Goal: Task Accomplishment & Management: Complete application form

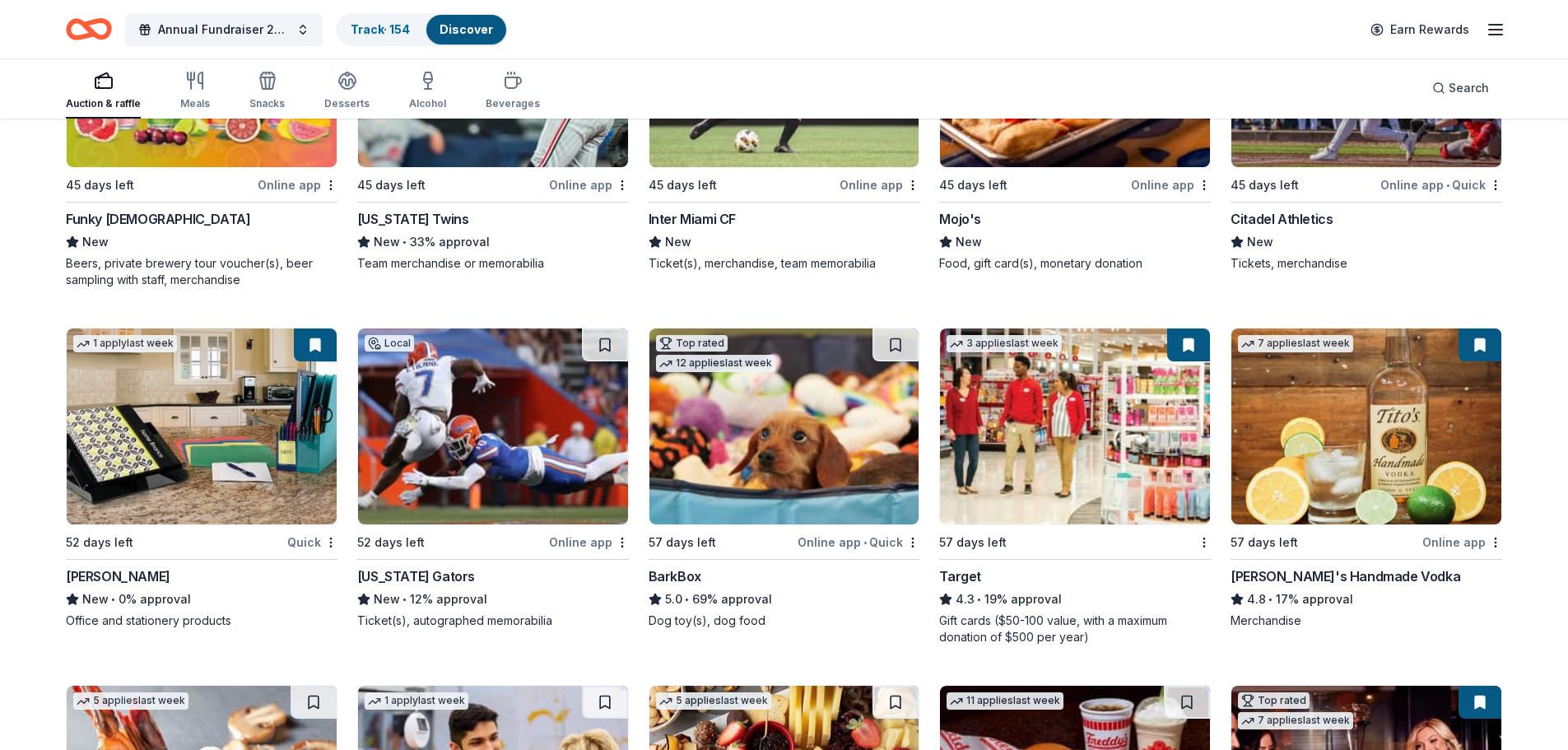
scroll to position [4847, 0]
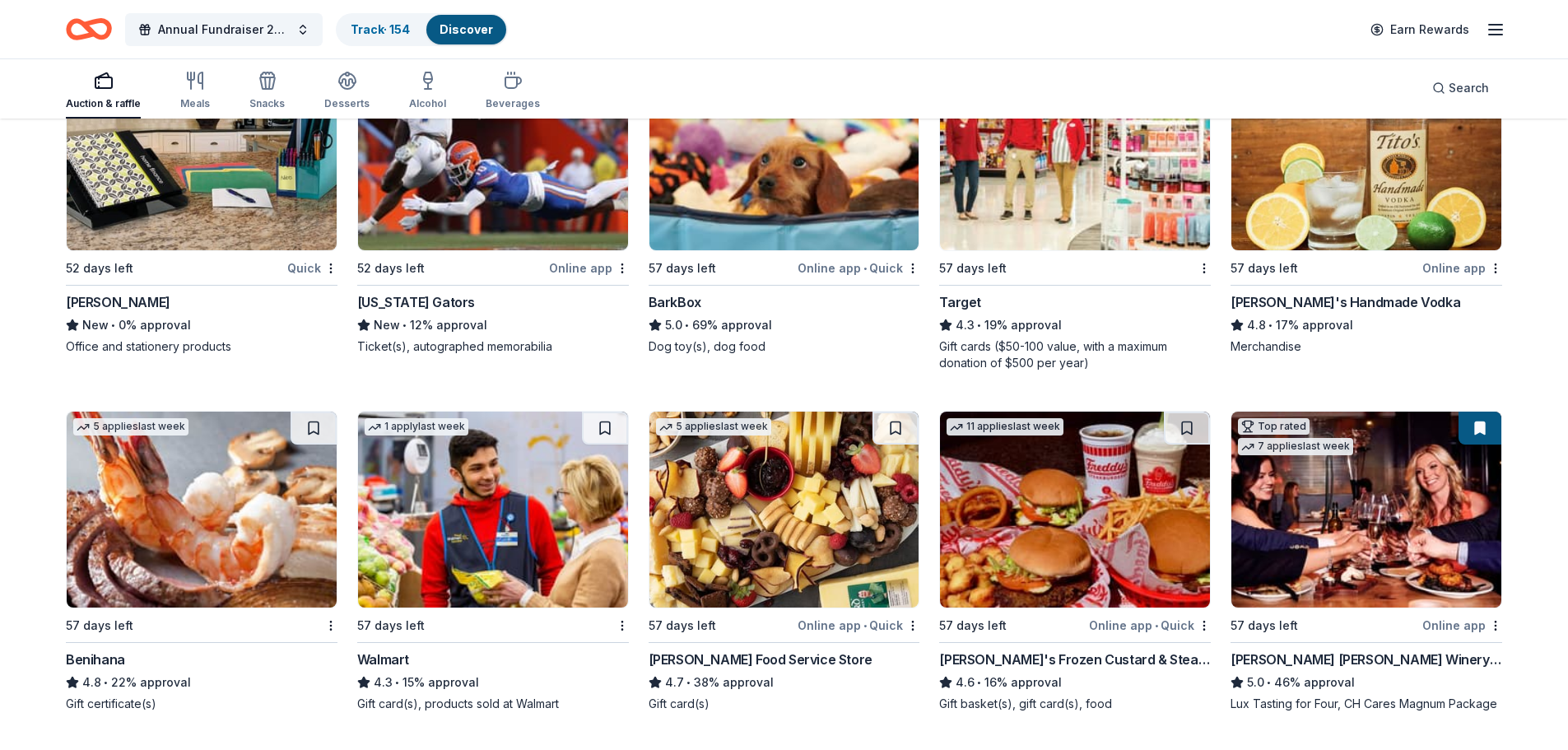
click at [1345, 163] on img at bounding box center [1366, 152] width 270 height 196
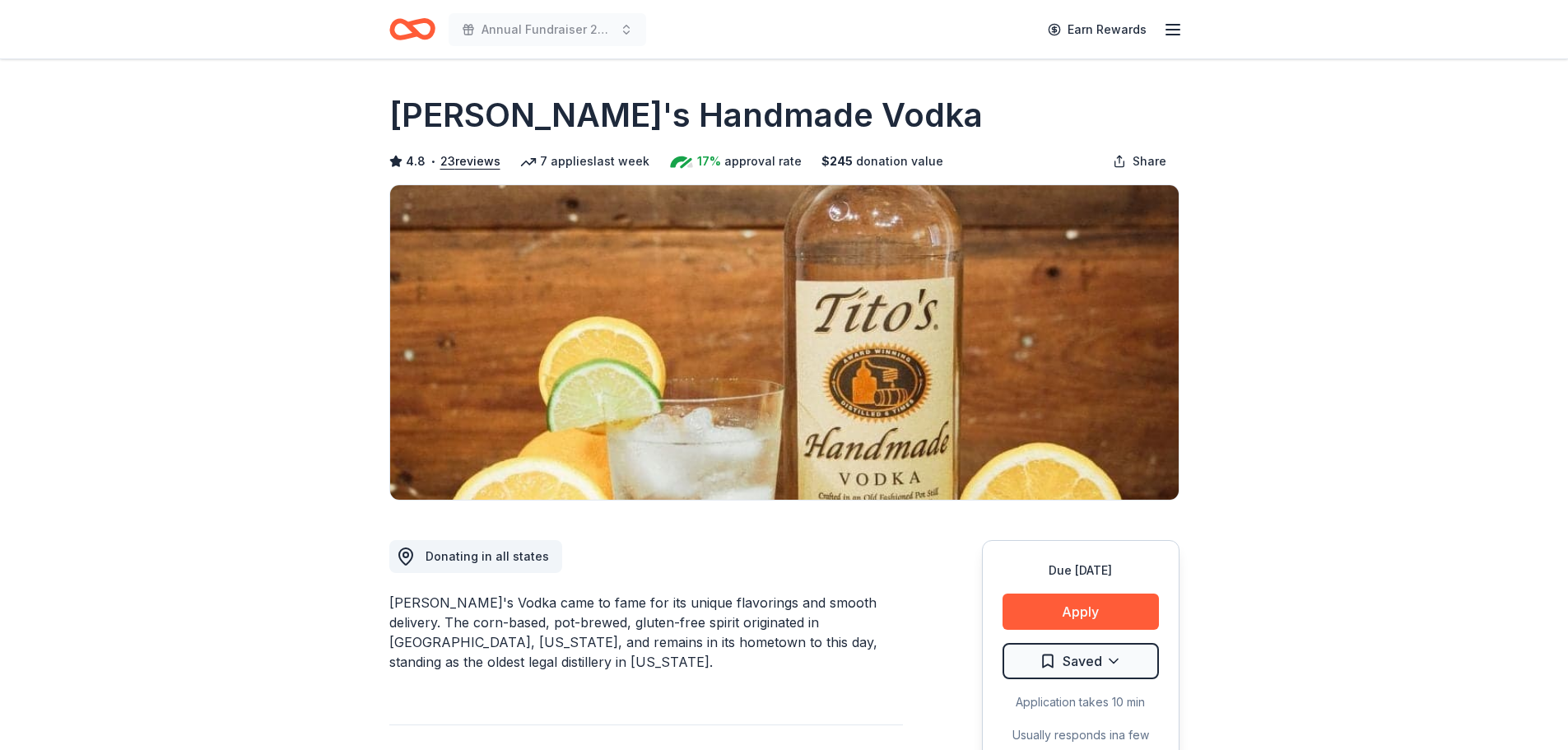
click at [1096, 613] on button "Apply" at bounding box center [1081, 611] width 156 height 36
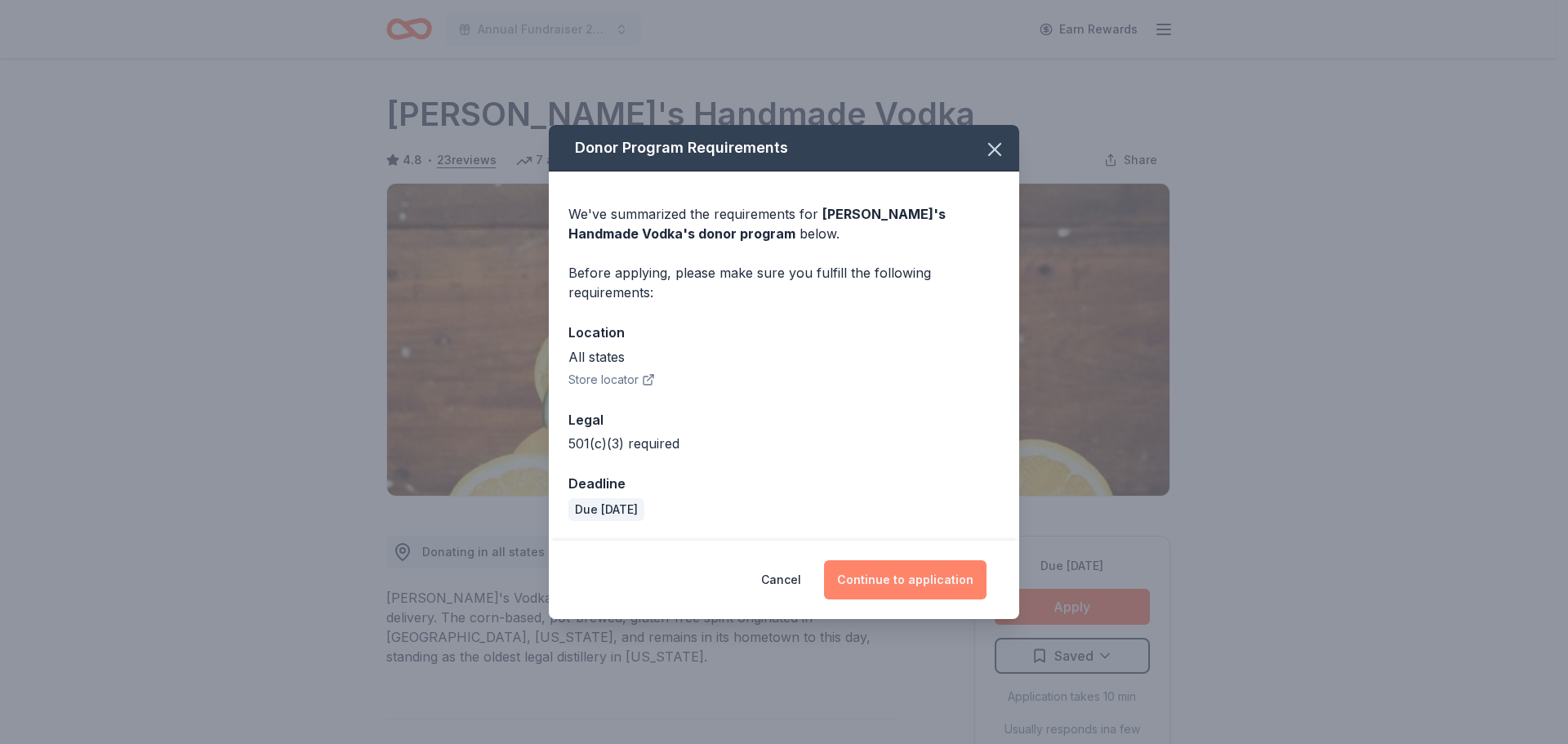
click at [883, 582] on button "Continue to application" at bounding box center [905, 580] width 162 height 39
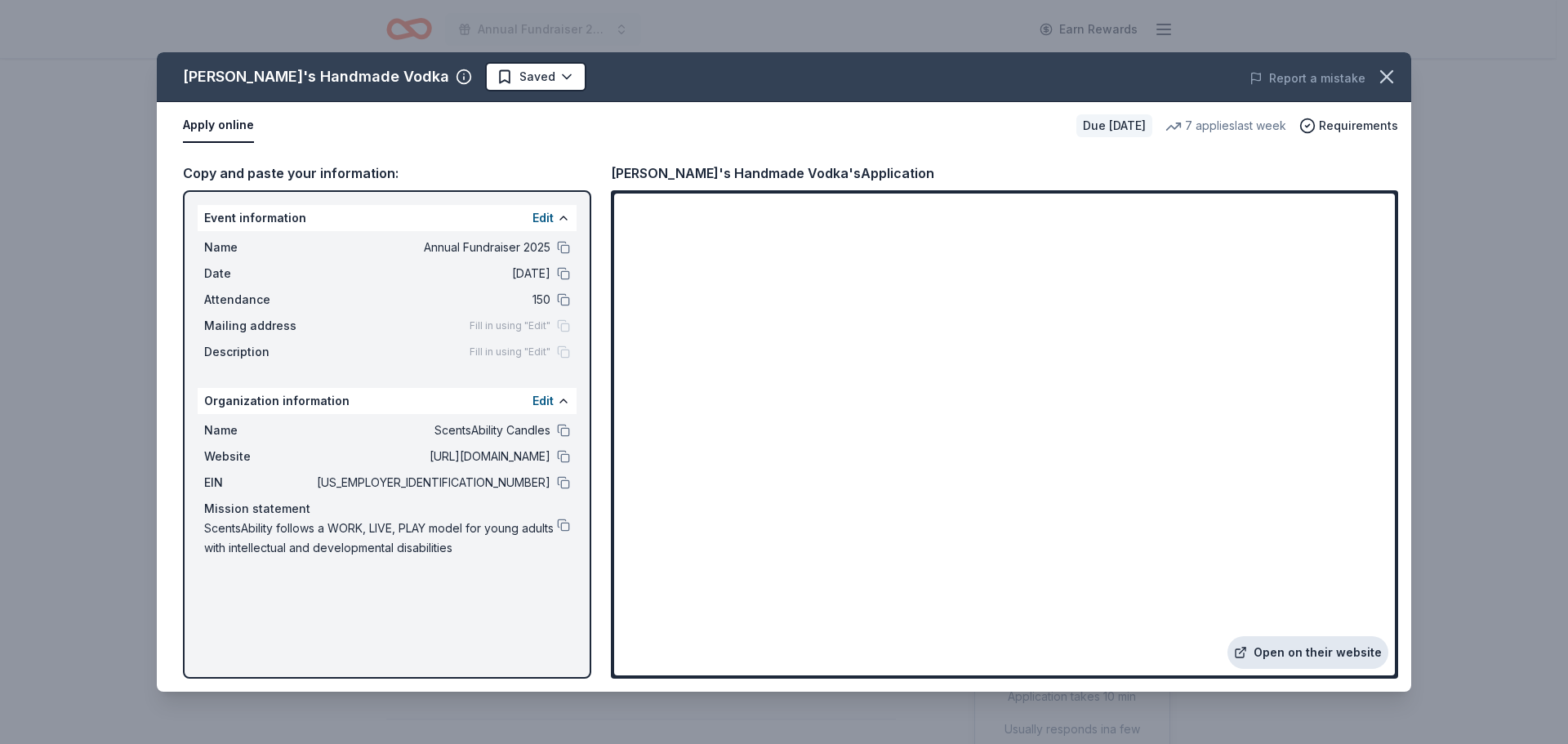
click at [1311, 658] on link "Open on their website" at bounding box center [1308, 652] width 161 height 33
click at [1386, 65] on button "button" at bounding box center [1386, 77] width 36 height 36
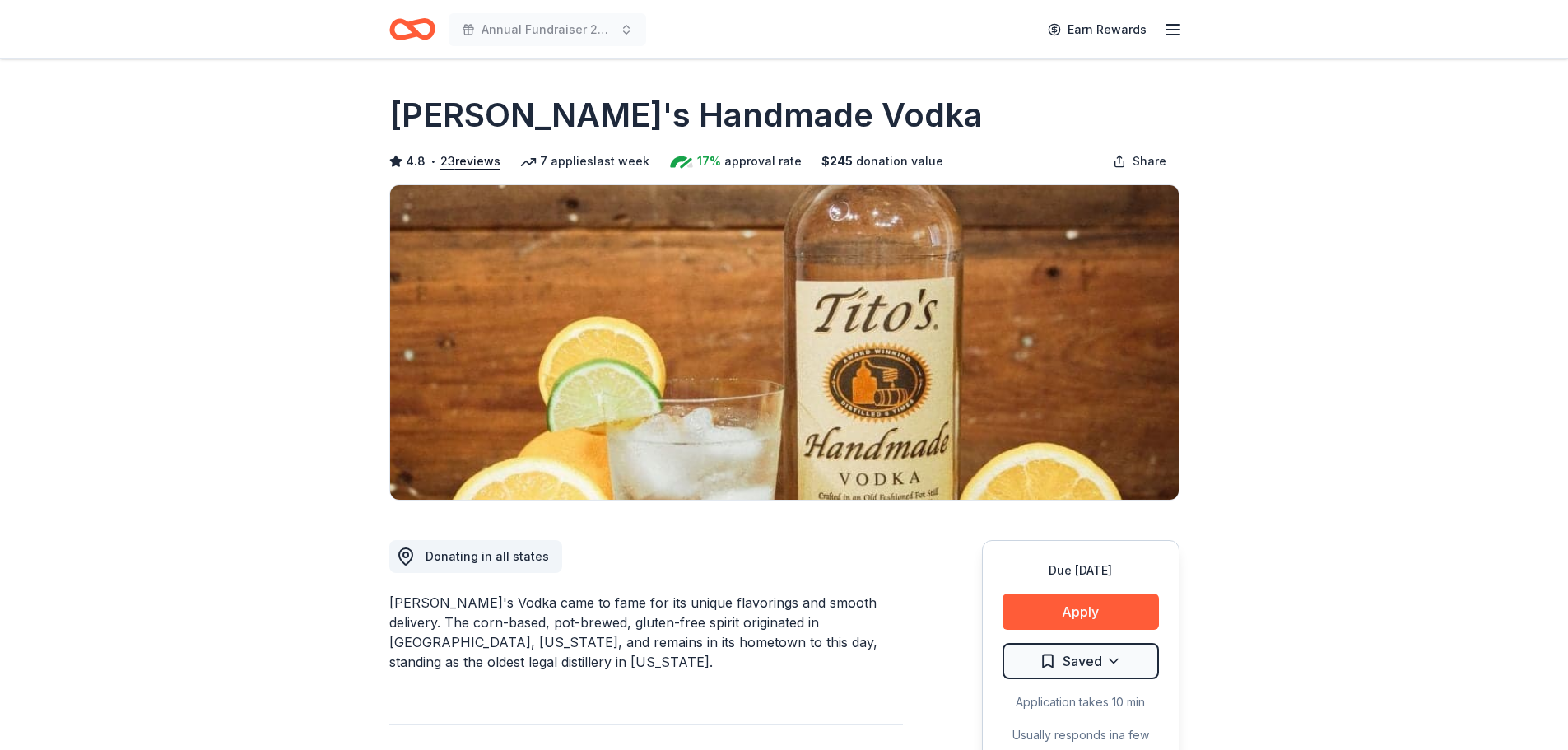
click at [405, 28] on icon "Home" at bounding box center [412, 29] width 46 height 39
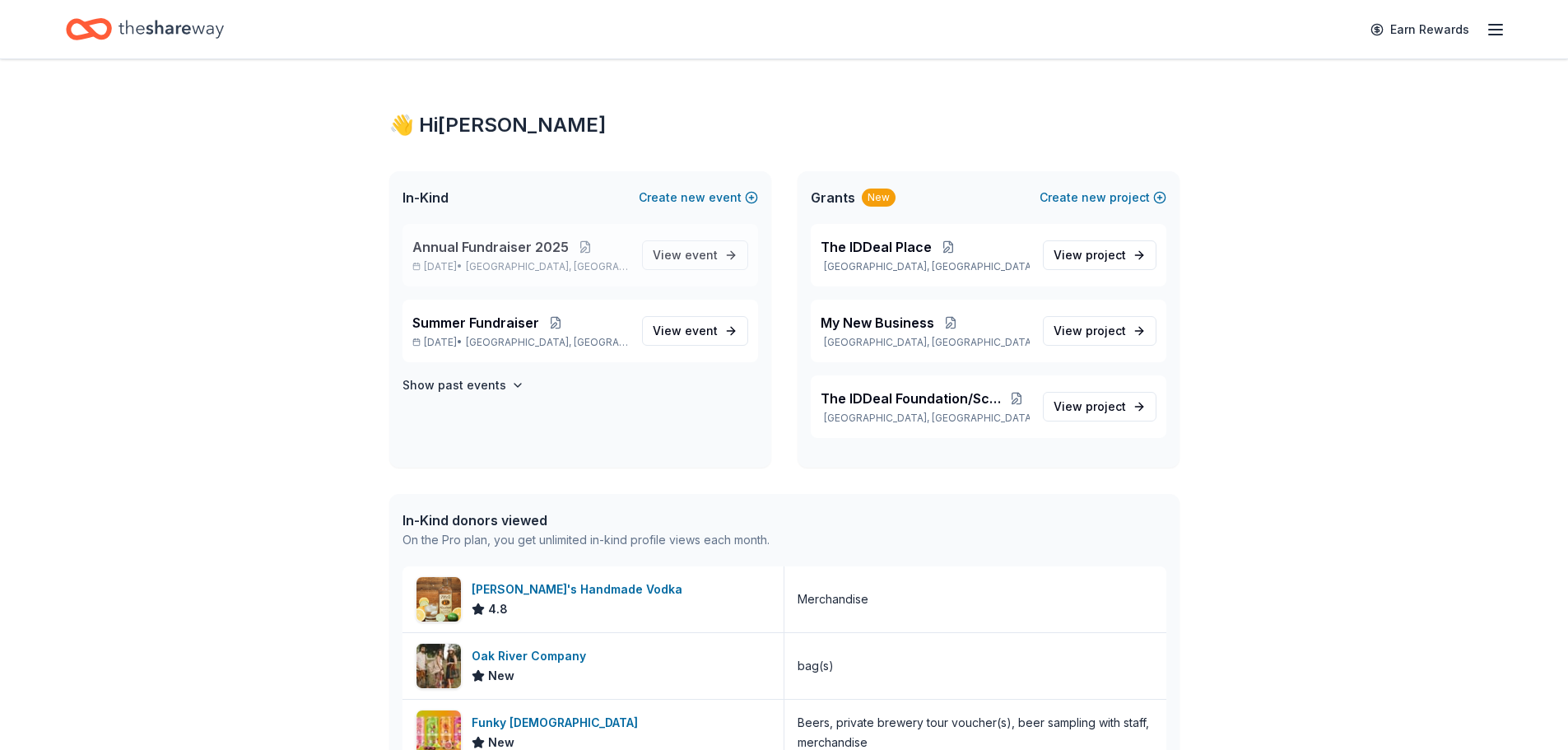
click at [516, 263] on span "Lauderdale Lakes, FL" at bounding box center [547, 267] width 163 height 13
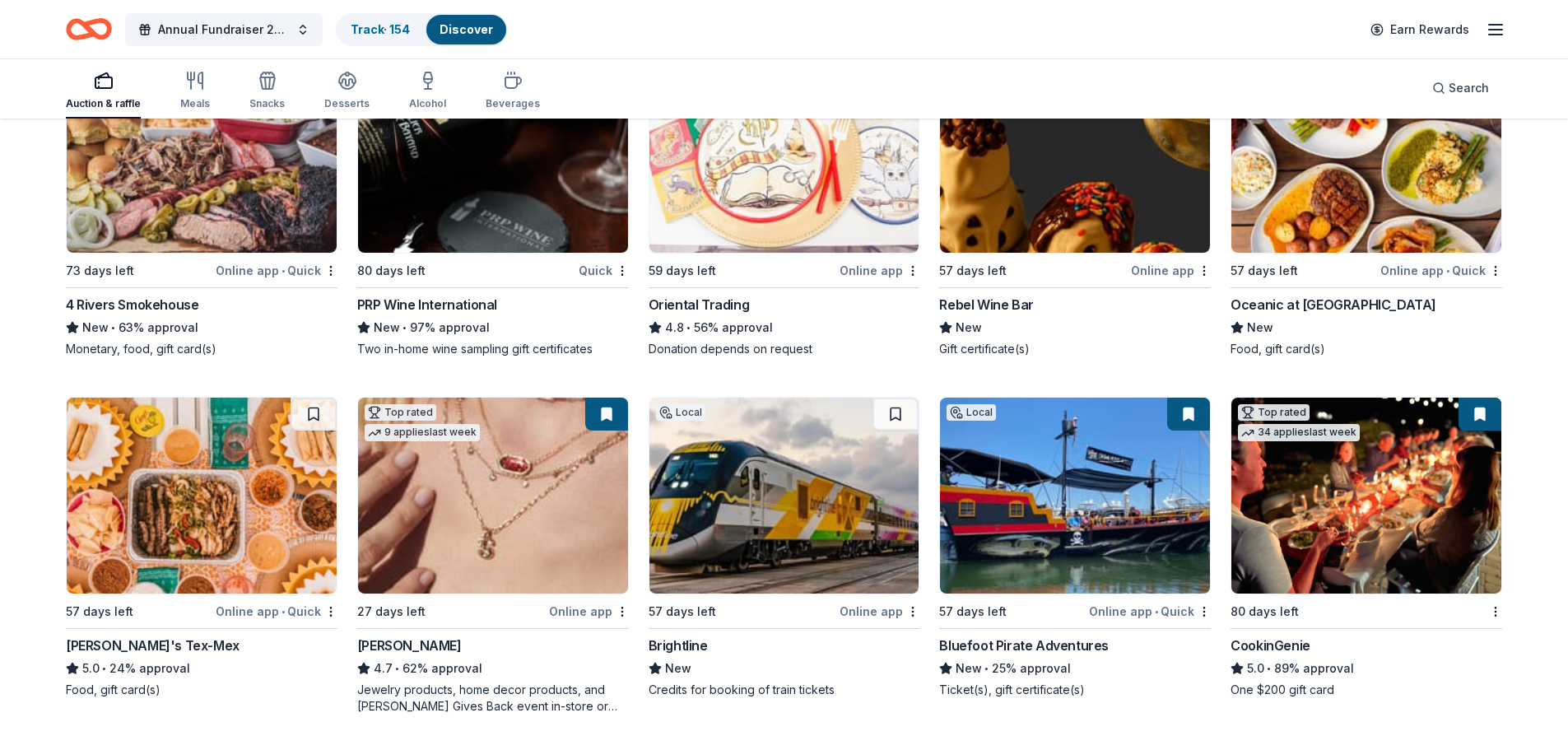
scroll to position [330, 0]
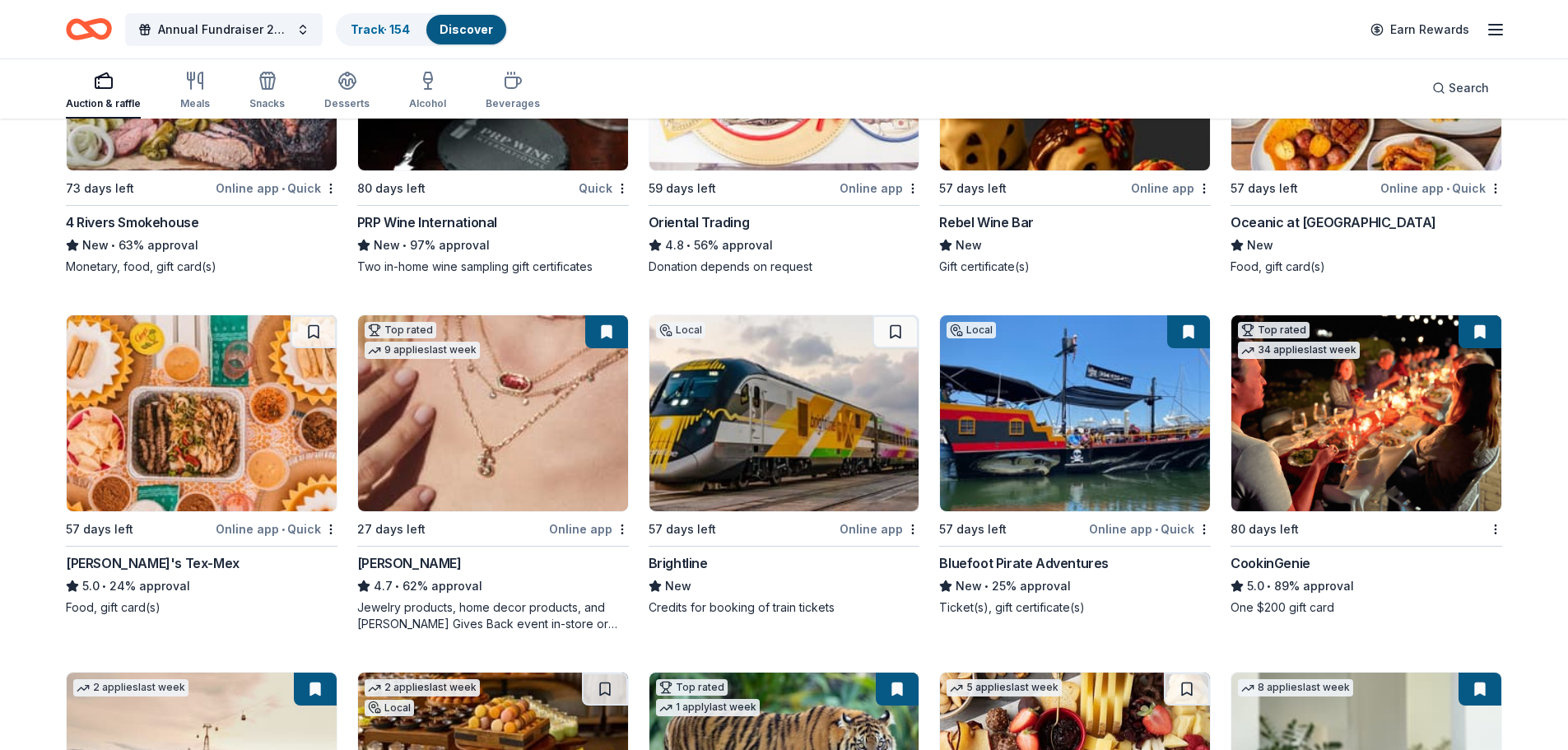
click at [796, 419] on img at bounding box center [784, 413] width 270 height 196
click at [886, 327] on button at bounding box center [895, 331] width 46 height 33
click at [893, 329] on button at bounding box center [897, 331] width 43 height 33
click at [893, 333] on button at bounding box center [897, 331] width 43 height 33
click at [815, 416] on img at bounding box center [784, 413] width 270 height 196
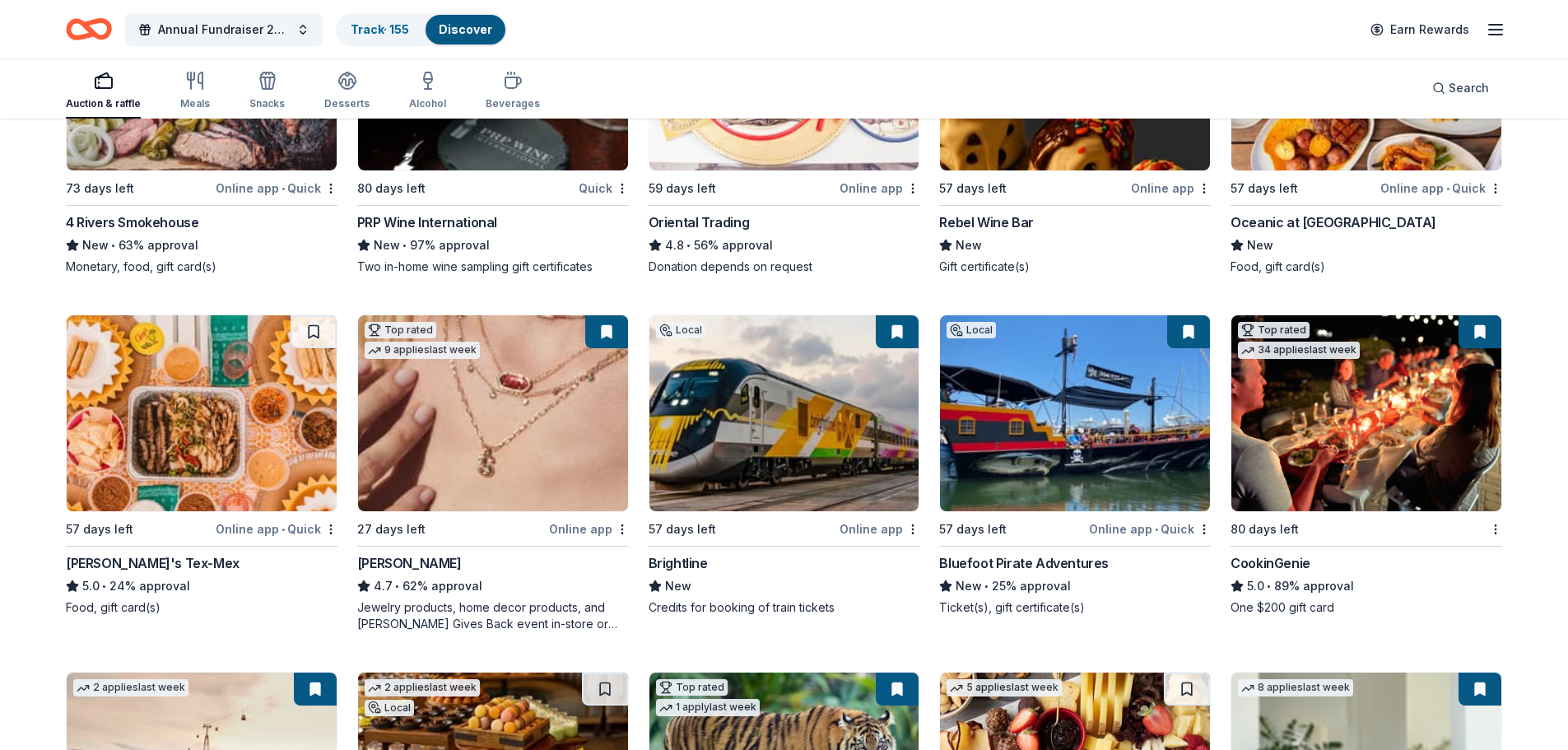
scroll to position [411, 0]
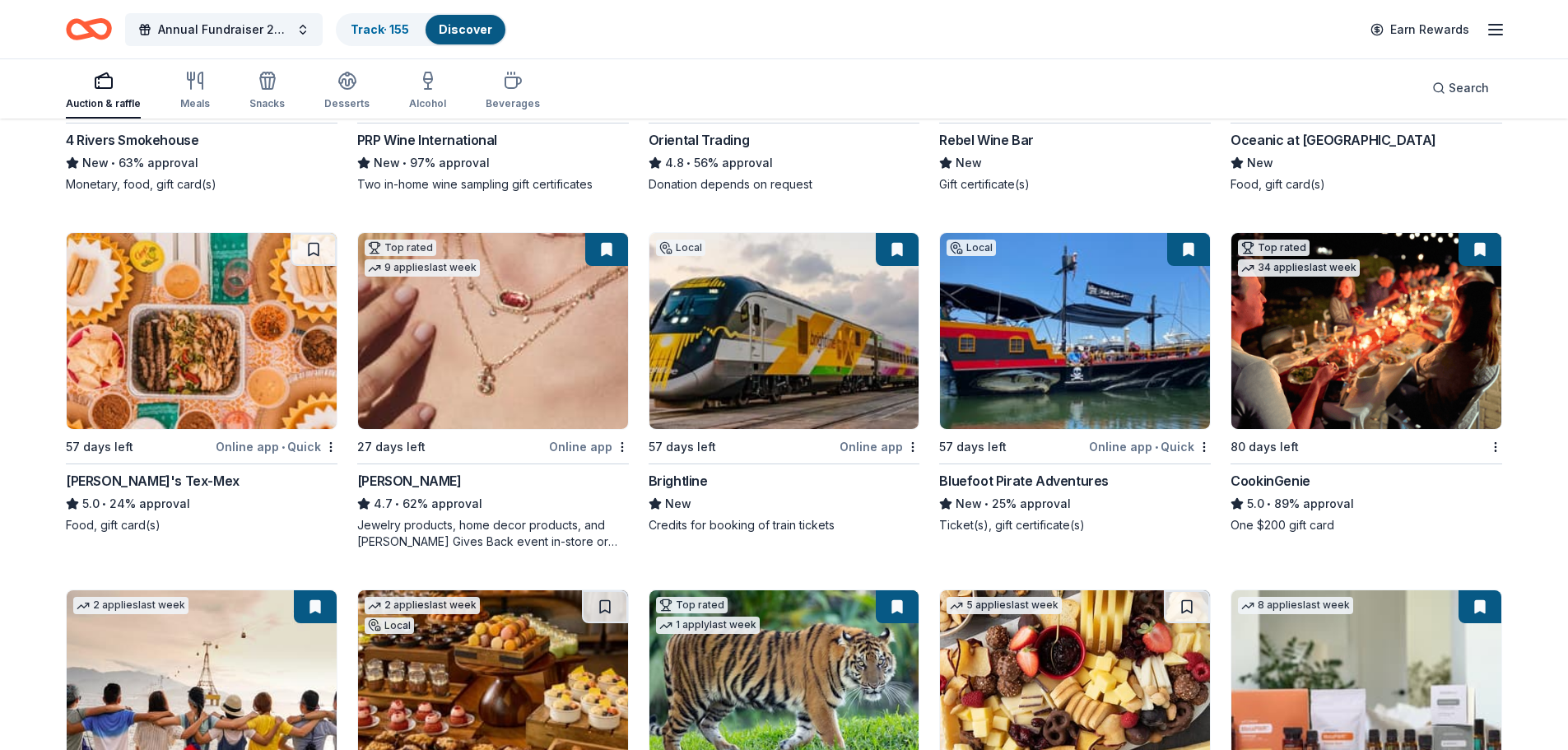
click at [1358, 383] on img at bounding box center [1366, 331] width 270 height 196
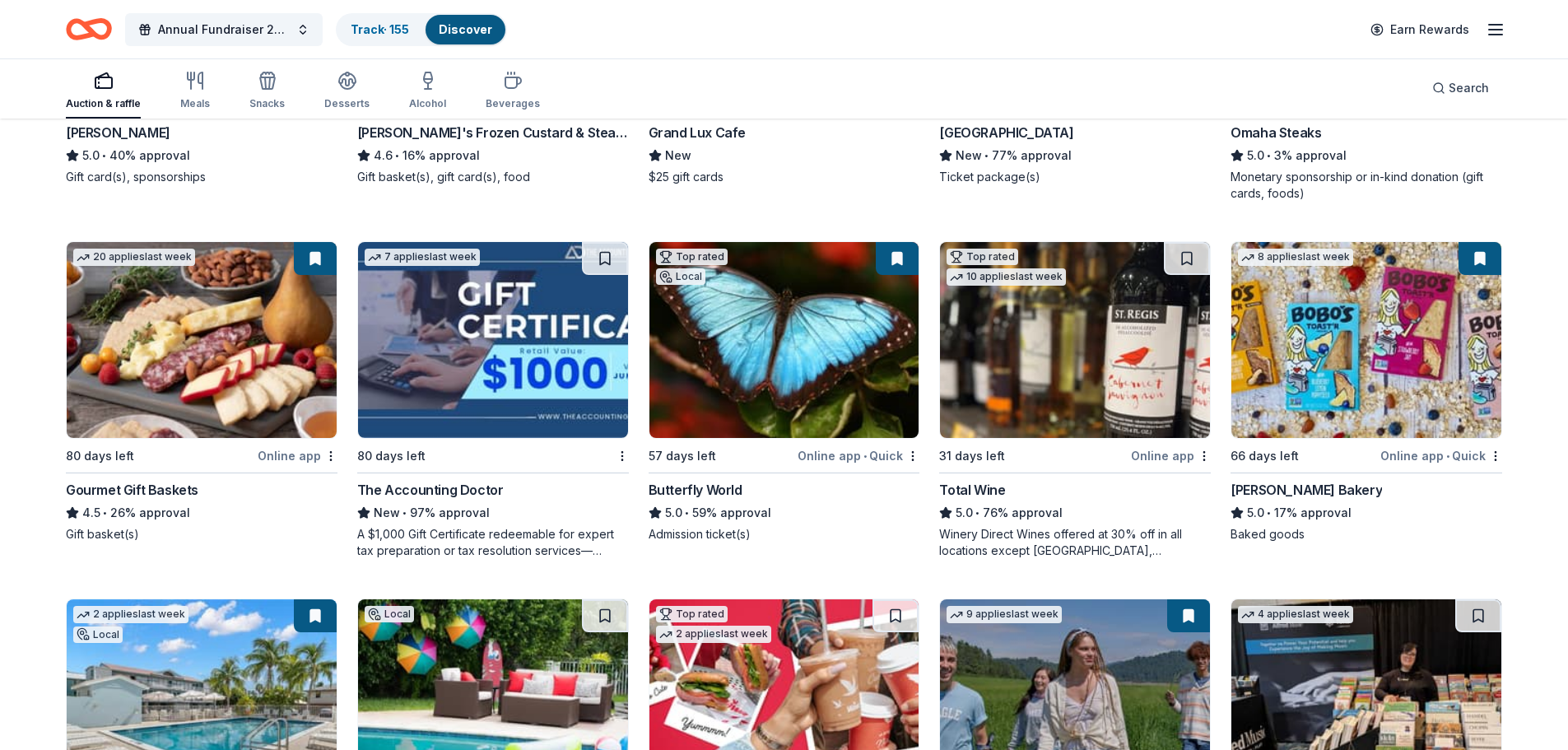
scroll to position [2168, 0]
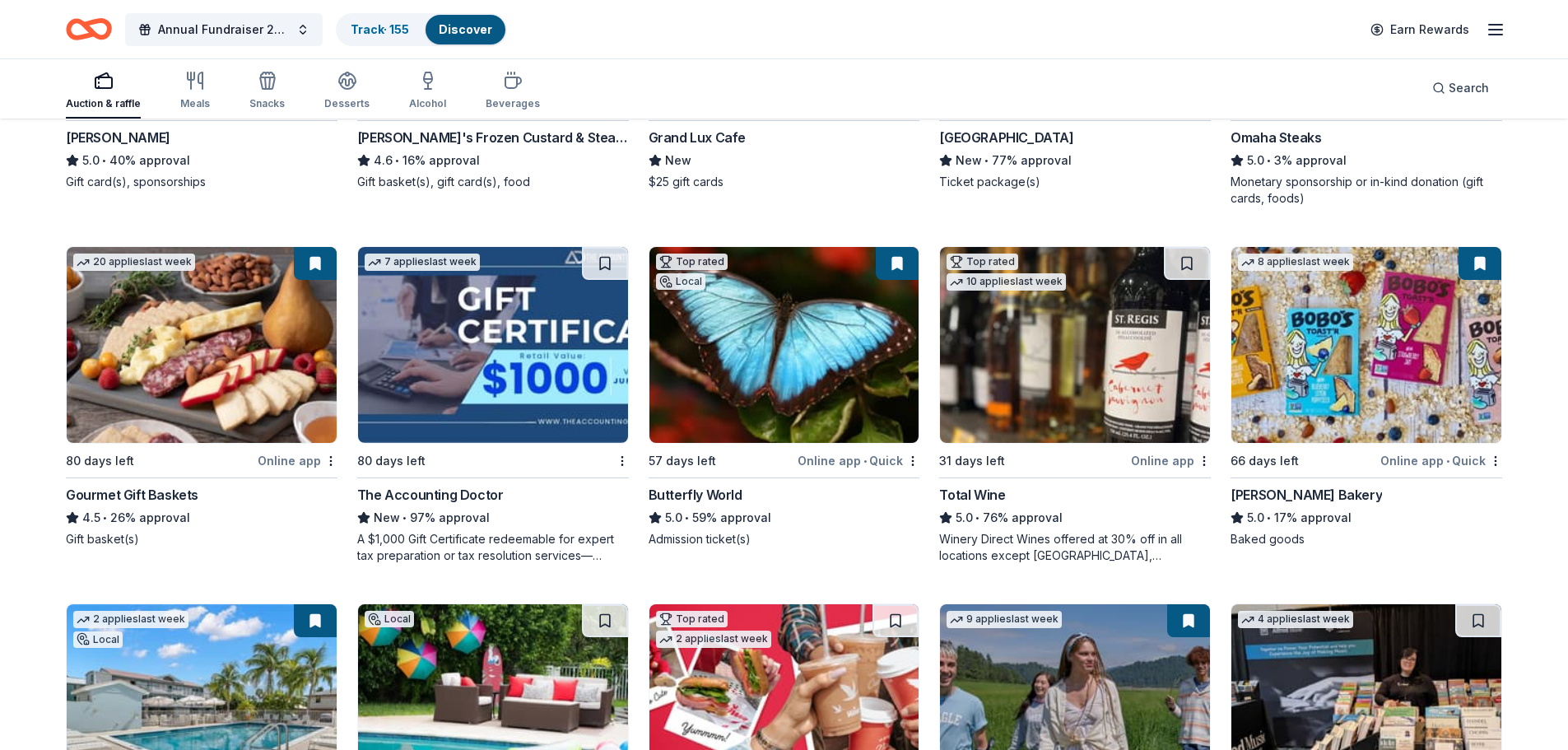
click at [1377, 379] on img at bounding box center [1366, 345] width 270 height 196
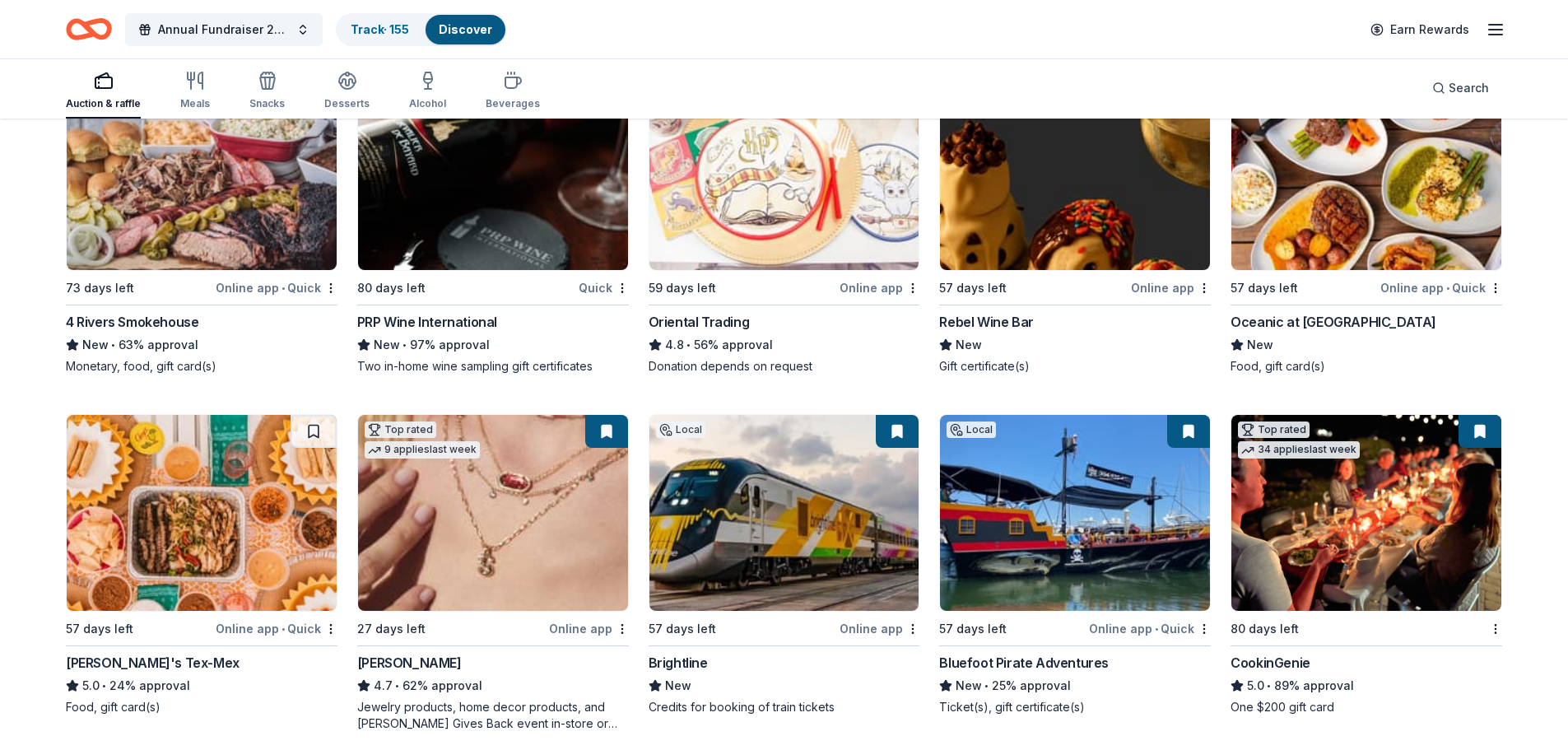
scroll to position [0, 0]
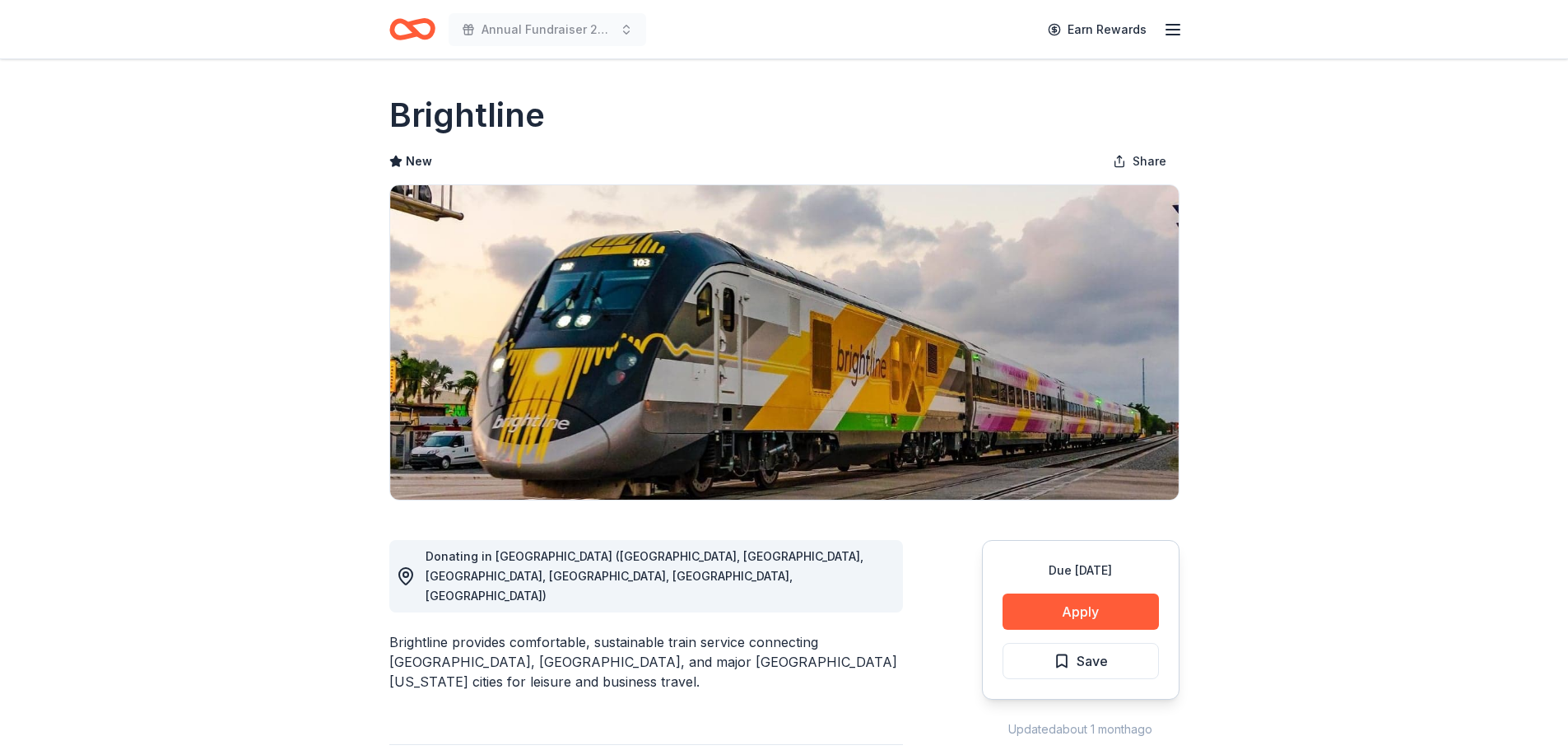
click at [1022, 602] on button "Apply" at bounding box center [1081, 611] width 156 height 36
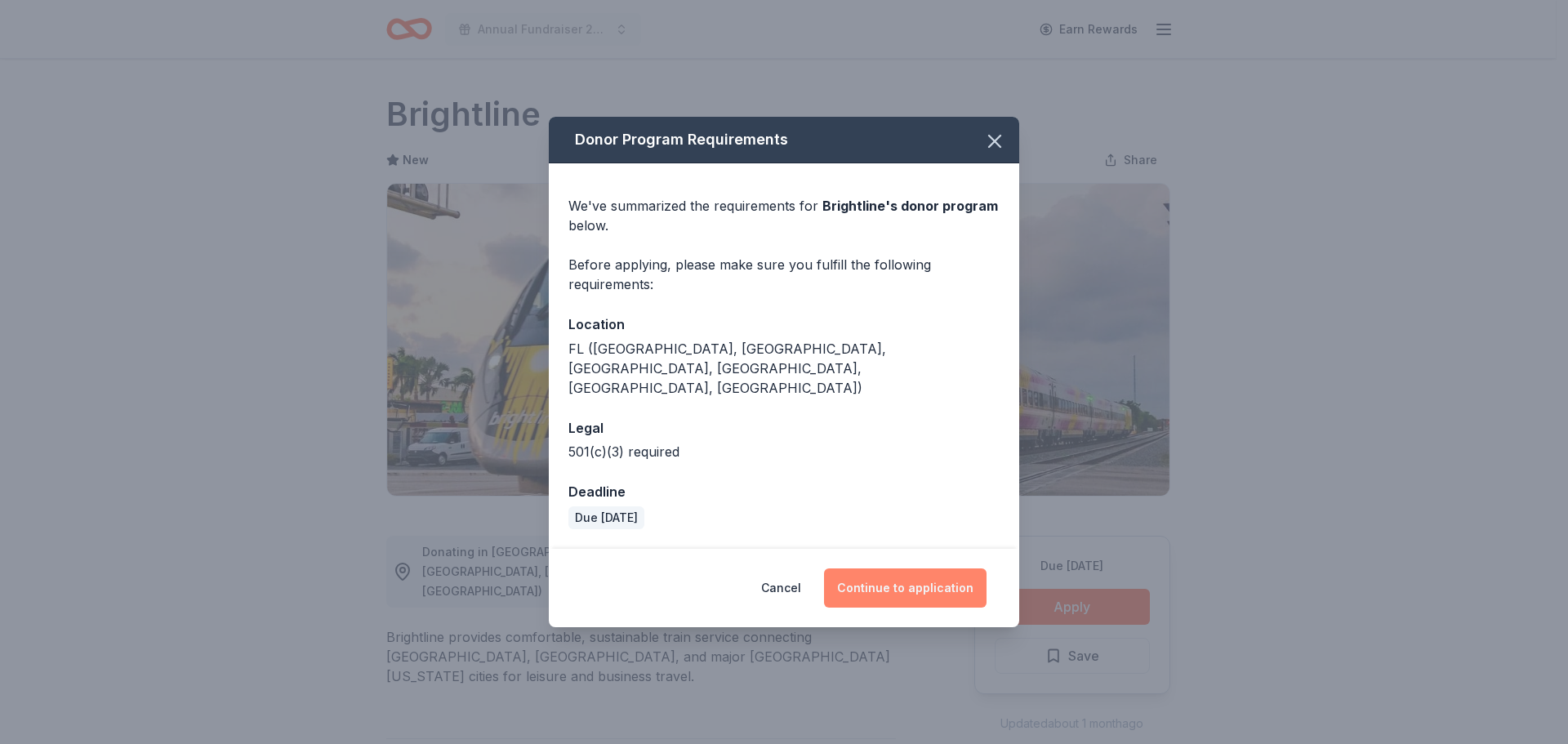
click at [920, 584] on button "Continue to application" at bounding box center [905, 588] width 162 height 39
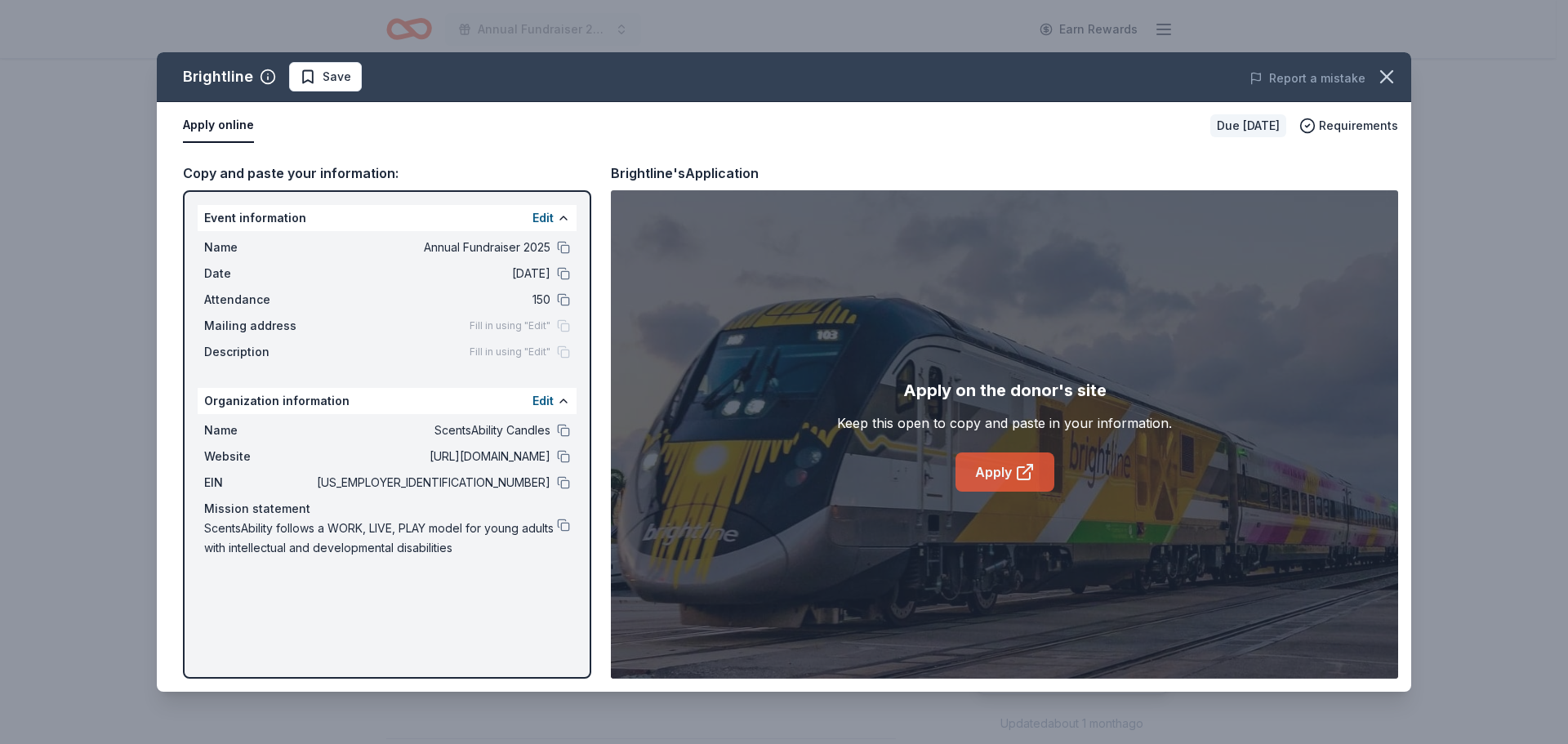
click at [968, 483] on link "Apply" at bounding box center [1005, 472] width 99 height 39
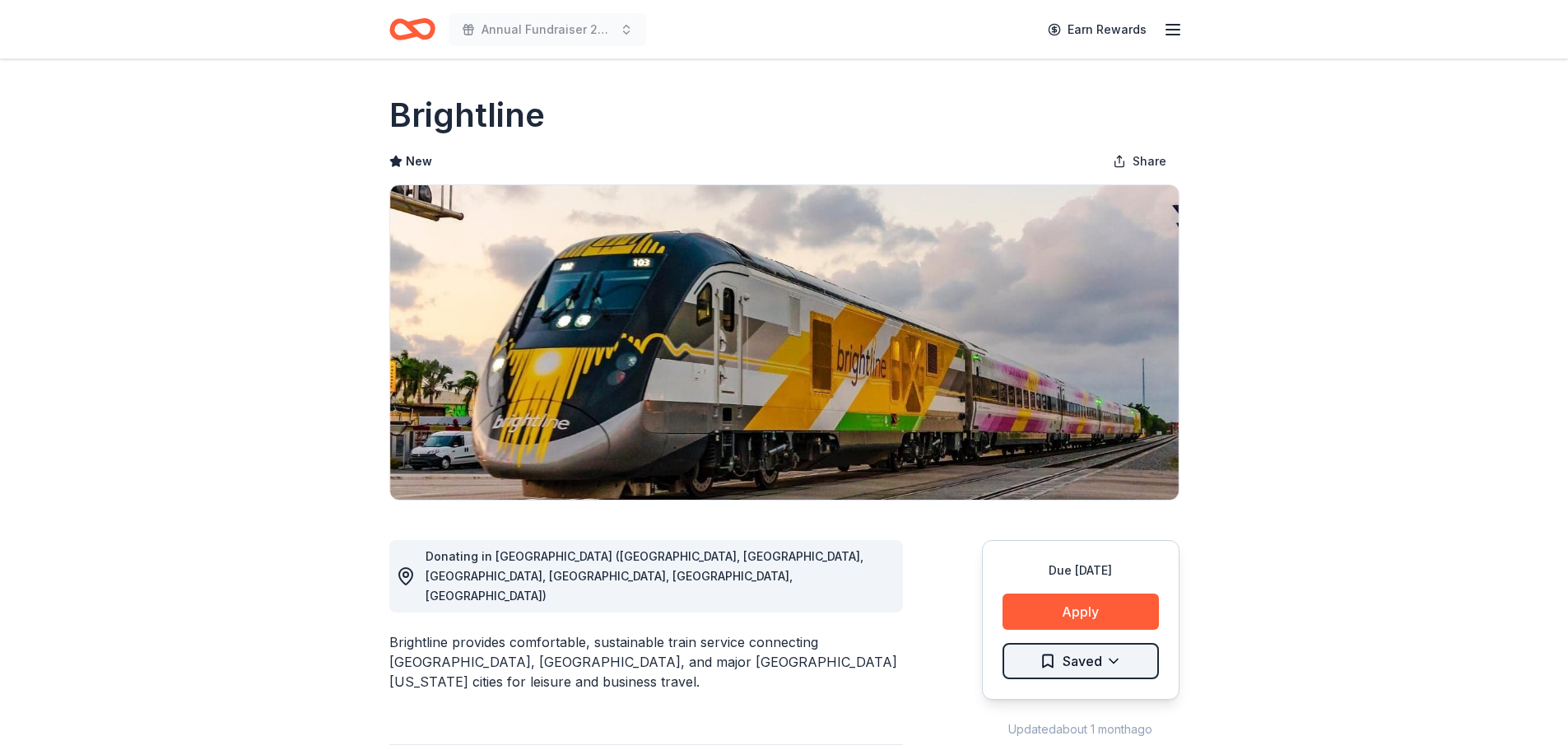
click at [1115, 667] on html "Annual Fundraiser 2025 Earn Rewards Due in 57 days Share Brightline New Share D…" at bounding box center [784, 375] width 1568 height 750
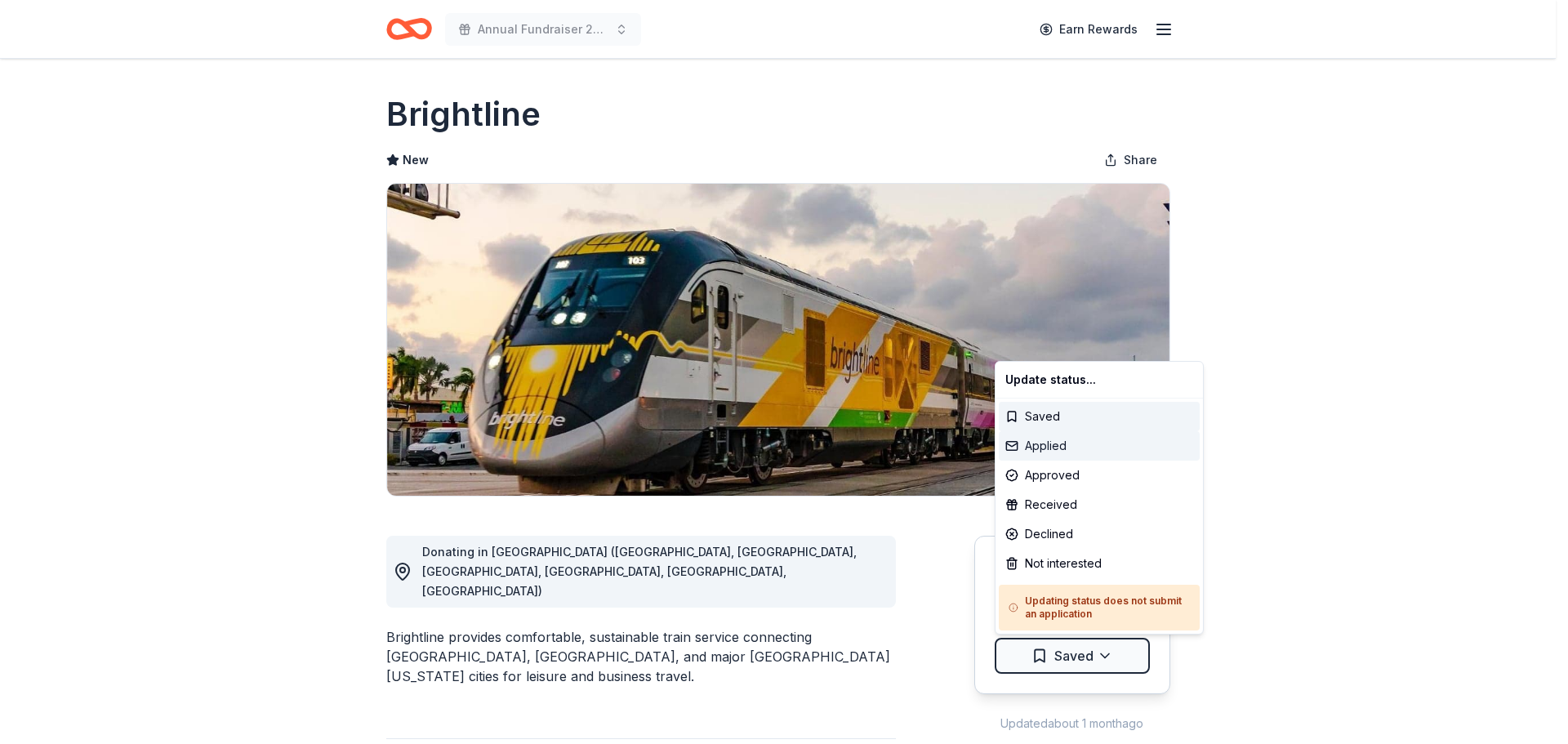
click at [1104, 449] on div "Applied" at bounding box center [1099, 445] width 201 height 29
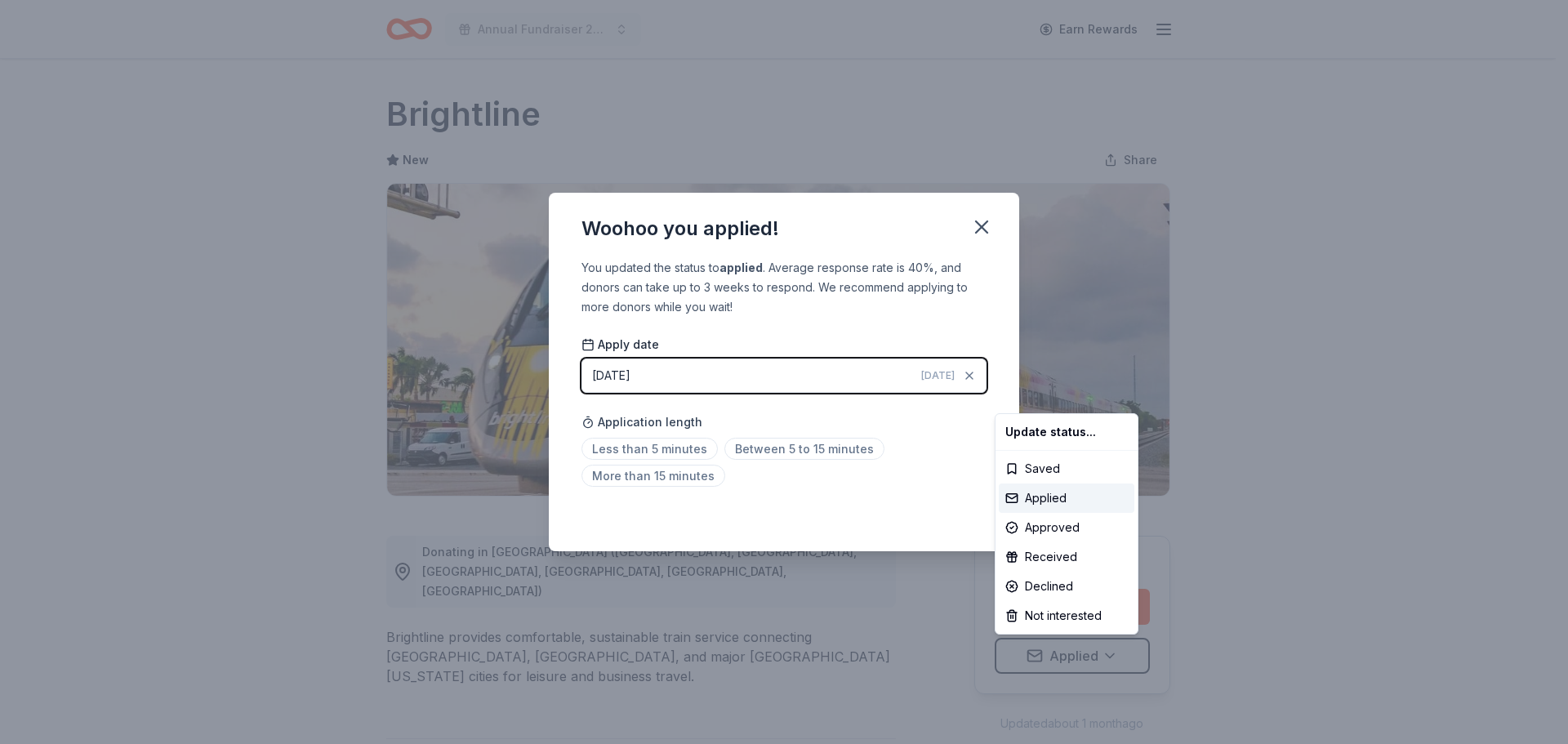
click at [656, 450] on html "Annual Fundraiser 2025 Earn Rewards Due in 57 days Share Brightline New Share D…" at bounding box center [784, 372] width 1568 height 744
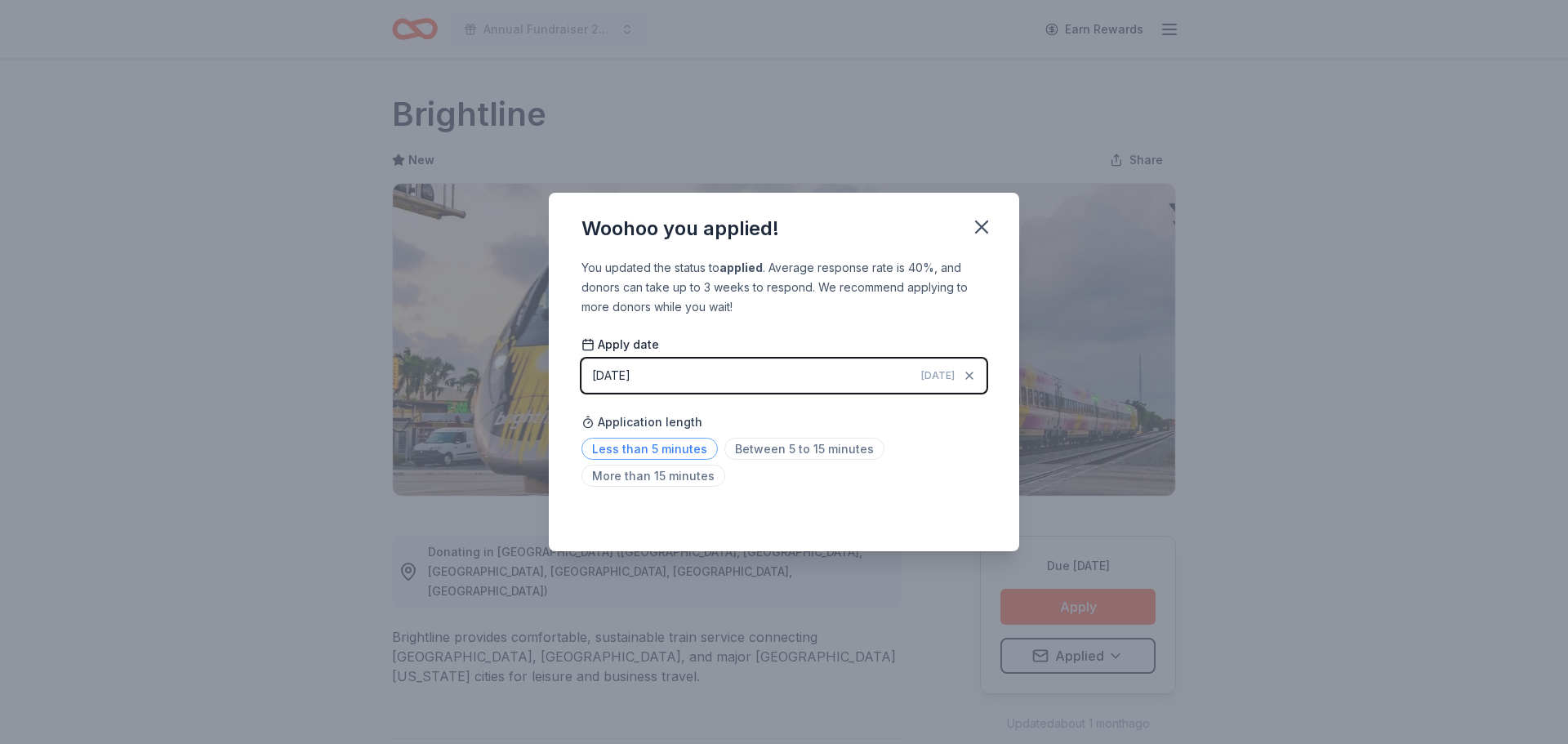
click at [680, 453] on span "Less than 5 minutes" at bounding box center [650, 449] width 137 height 22
click at [984, 226] on icon "button" at bounding box center [981, 227] width 11 height 11
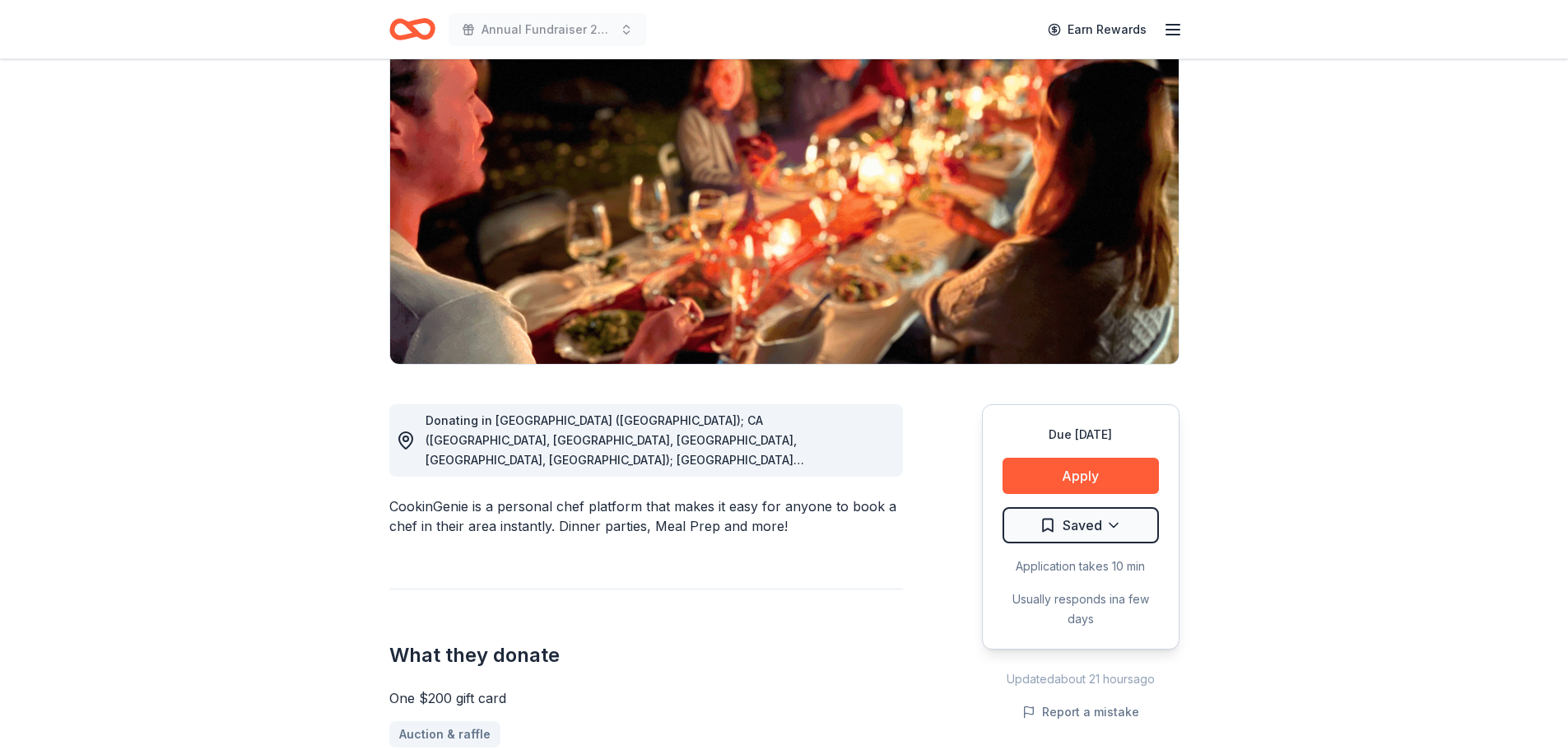
scroll to position [164, 0]
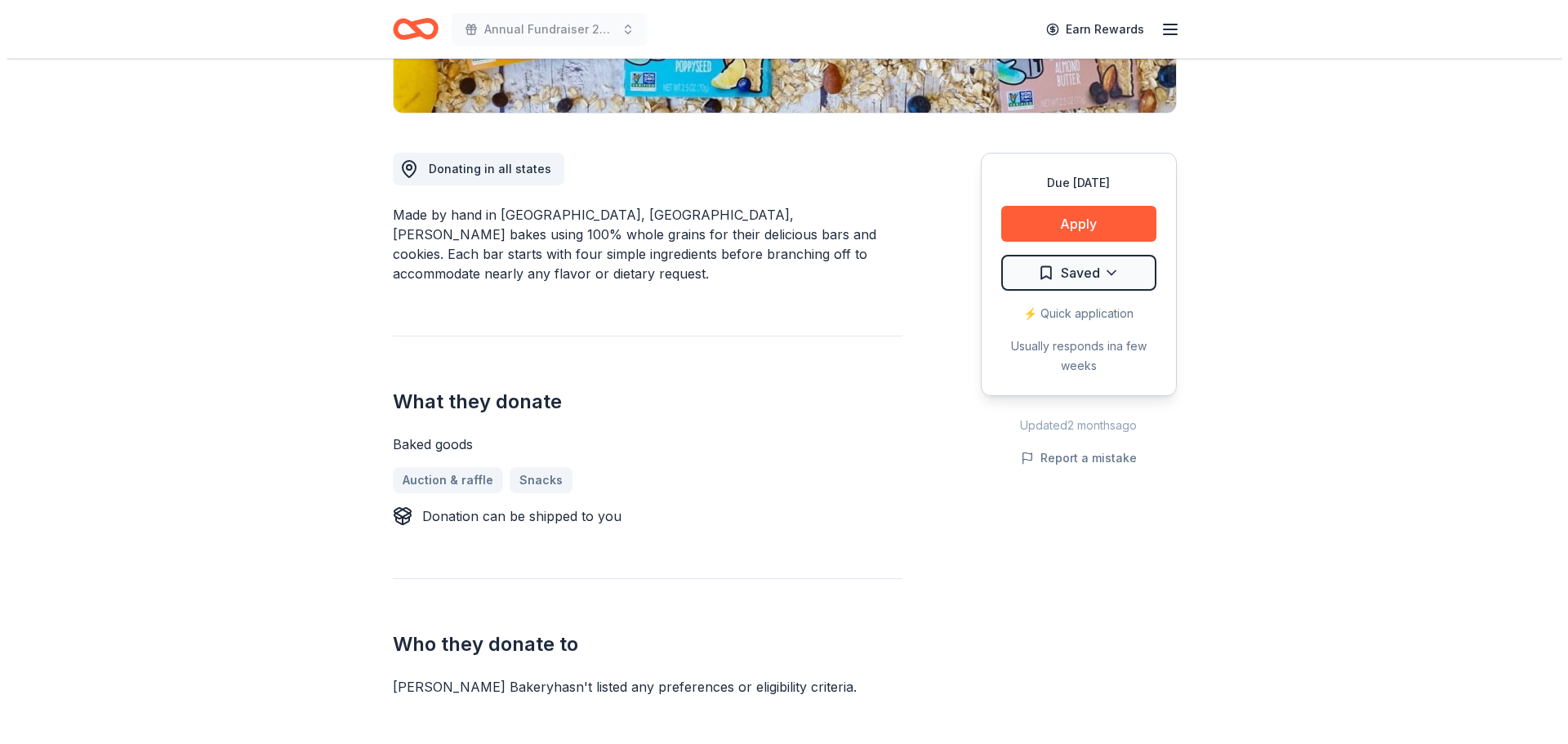
scroll to position [163, 0]
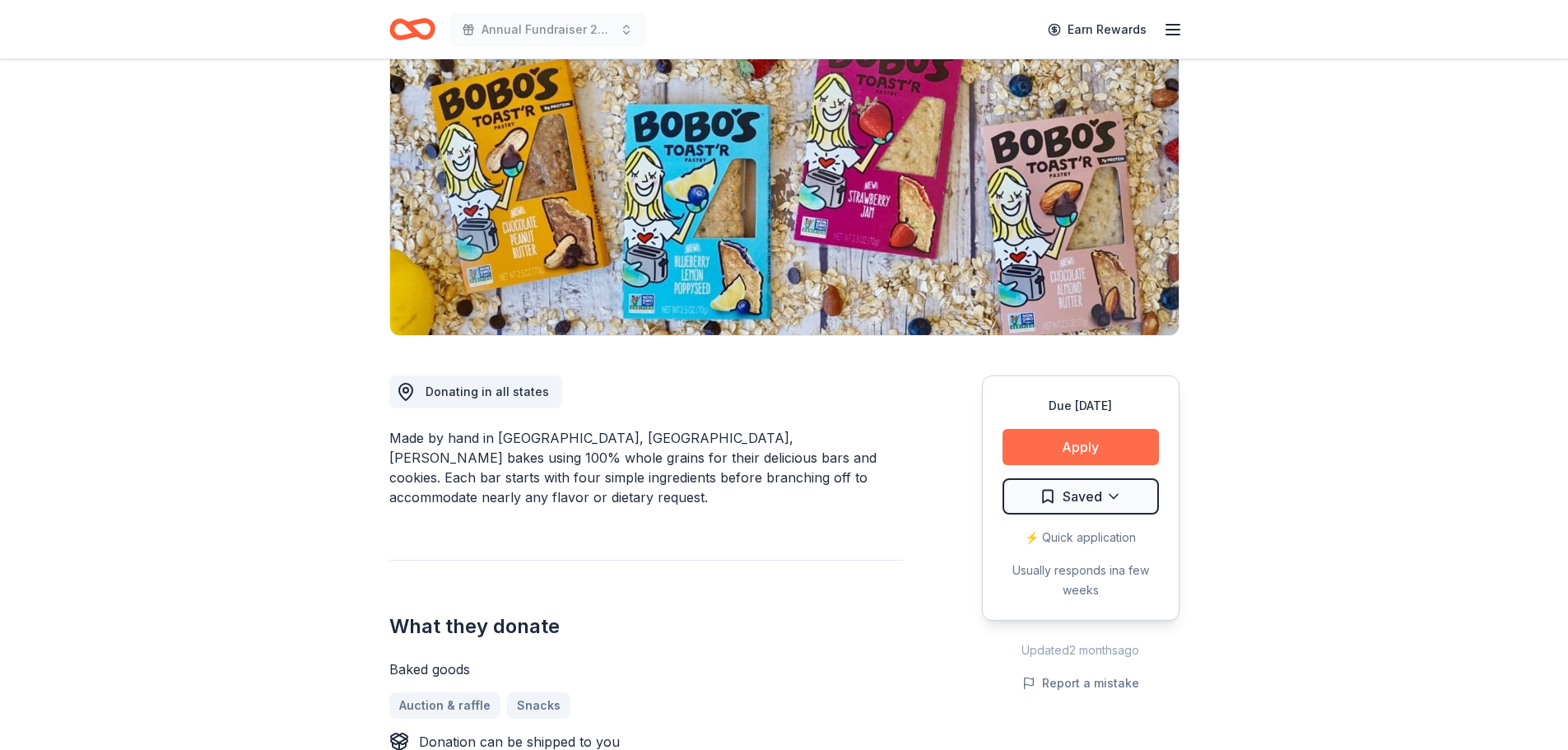
click at [1112, 442] on button "Apply" at bounding box center [1081, 447] width 156 height 36
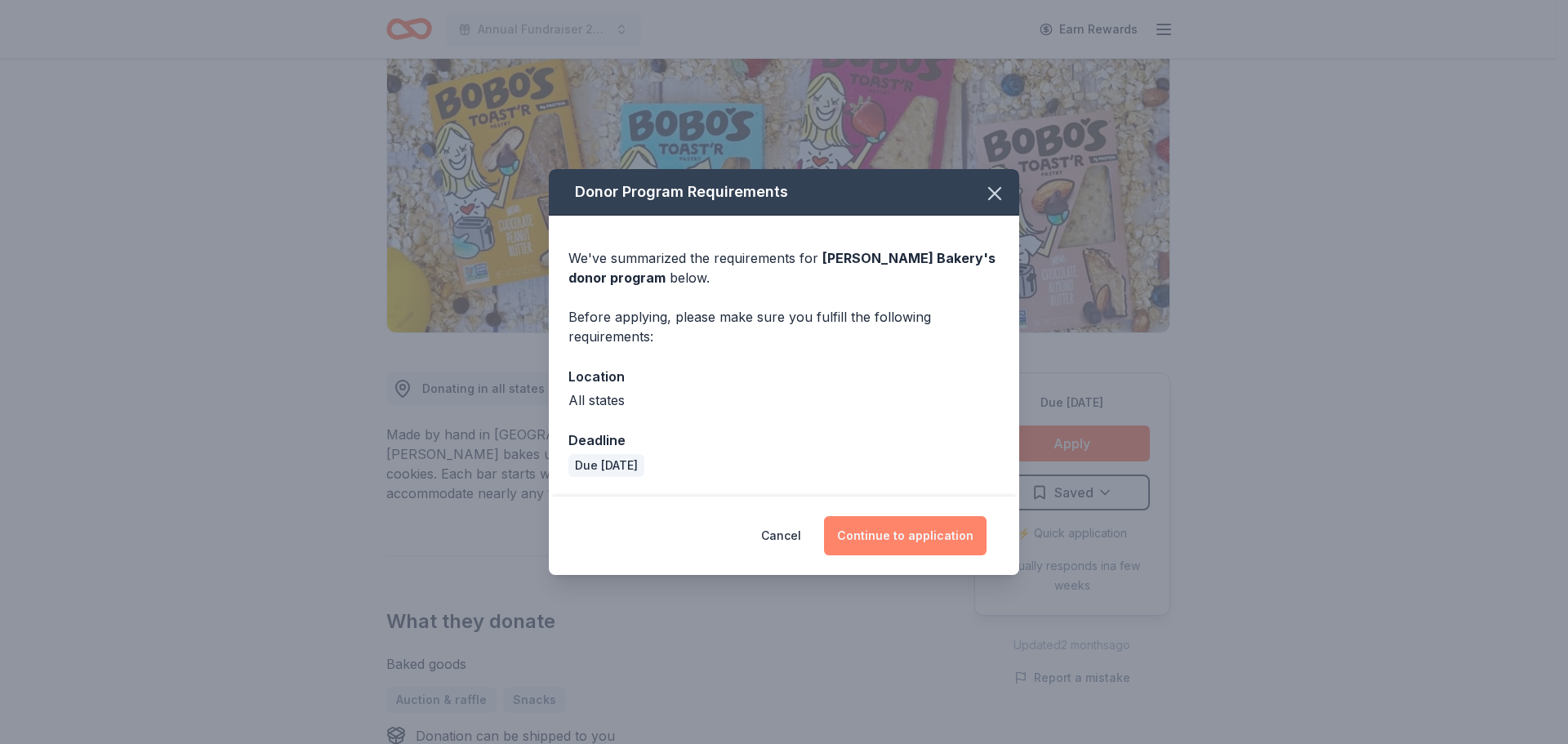
click at [861, 530] on button "Continue to application" at bounding box center [905, 536] width 162 height 39
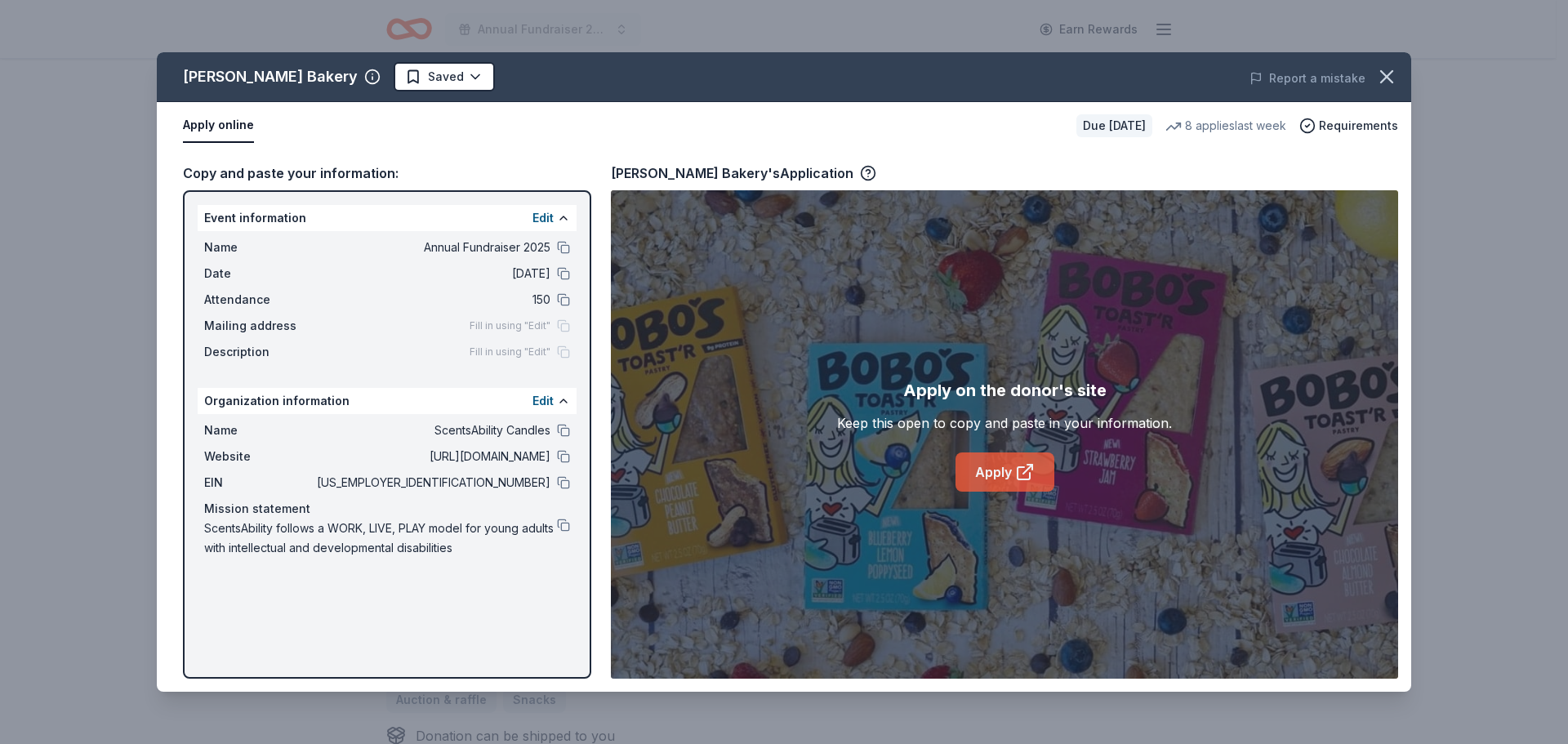
click at [974, 463] on link "Apply" at bounding box center [1005, 472] width 99 height 39
